Goal: Obtain resource: Download file/media

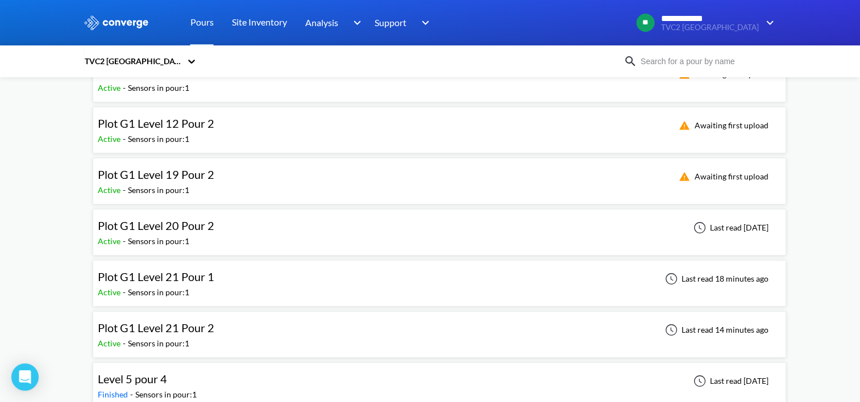
scroll to position [171, 0]
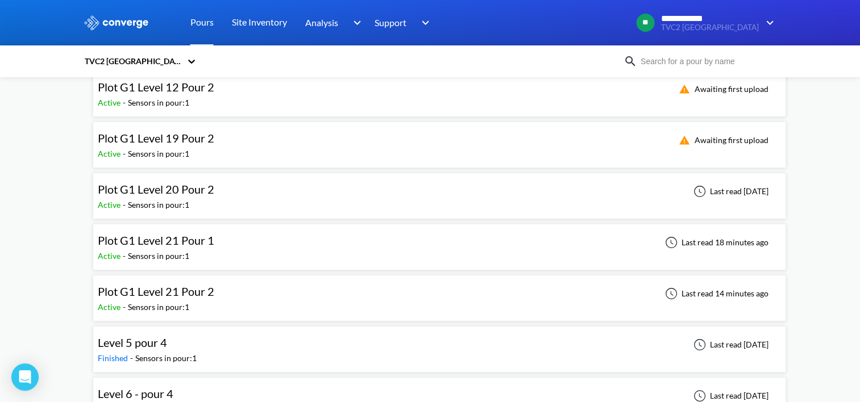
click at [234, 194] on div "Plot G1 Level 20 Pour 2 Active - Sensors in pour: 1 Last read [DATE]" at bounding box center [439, 196] width 683 height 36
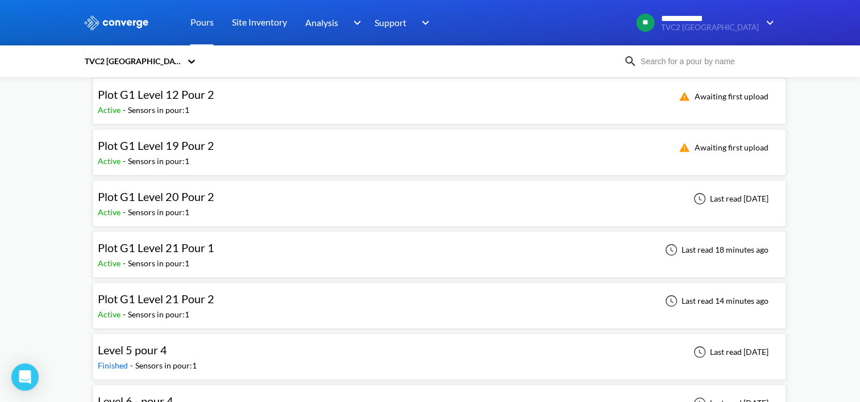
scroll to position [171, 0]
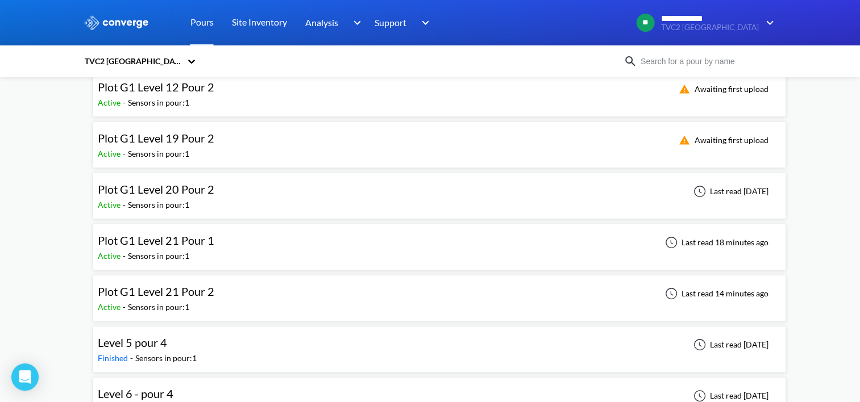
click at [397, 297] on div "Plot G1 Level 21 Pour 2 Active - Sensors in pour: 1 Last read 14 minutes ago" at bounding box center [439, 298] width 683 height 36
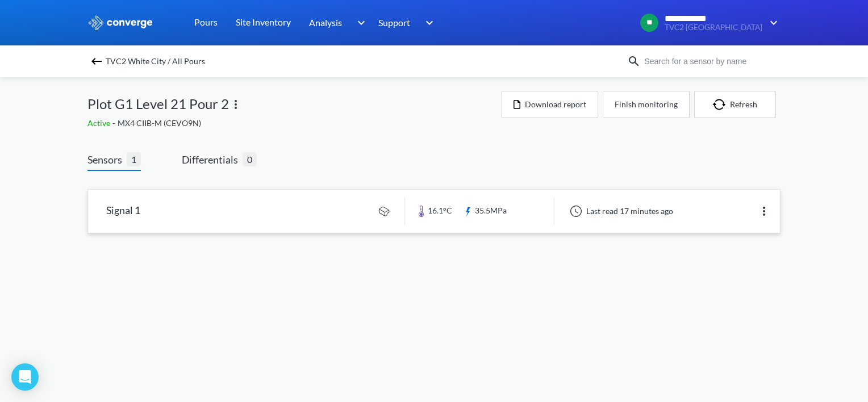
click at [376, 201] on link at bounding box center [434, 211] width 692 height 43
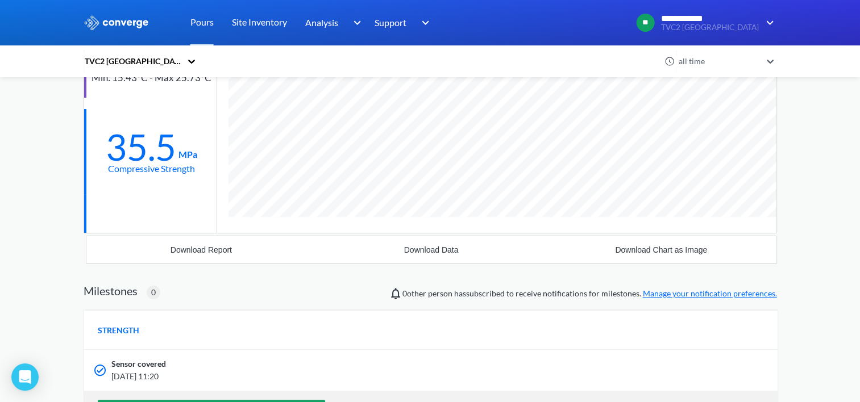
scroll to position [679, 693]
click at [209, 249] on div "Download Report" at bounding box center [201, 250] width 61 height 9
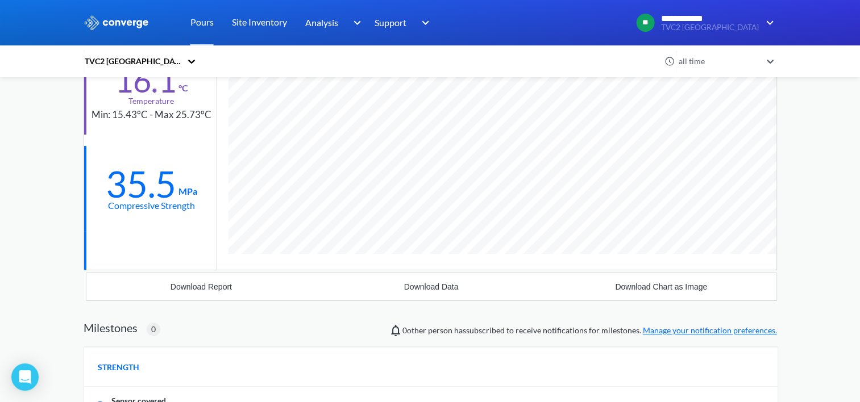
scroll to position [114, 0]
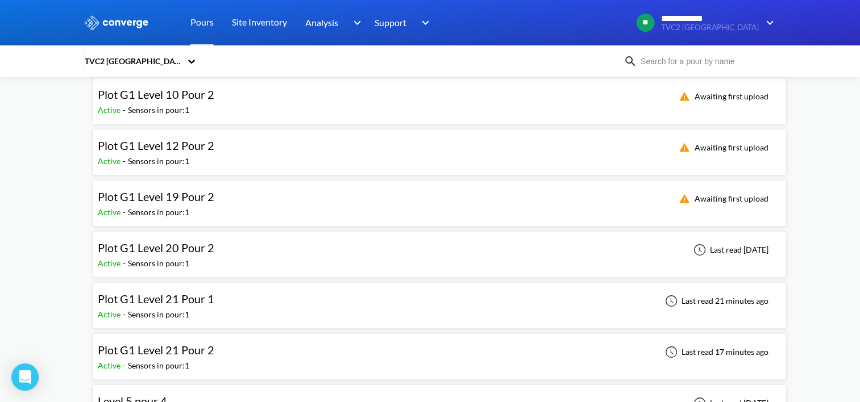
scroll to position [114, 0]
click at [249, 310] on div "Plot G1 Level 21 Pour 1 Active - Sensors in pour: 1 Last read 21 minutes ago" at bounding box center [439, 304] width 683 height 36
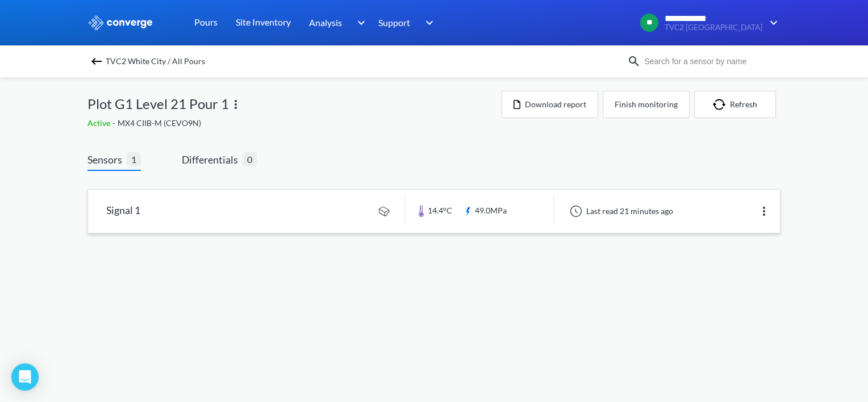
click at [251, 213] on link at bounding box center [434, 211] width 692 height 43
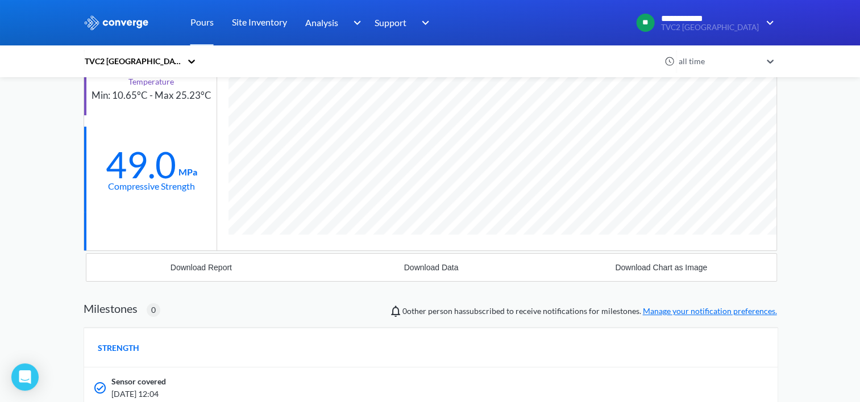
scroll to position [679, 693]
click at [198, 269] on div "Download Report" at bounding box center [201, 267] width 61 height 9
